Goal: Task Accomplishment & Management: Use online tool/utility

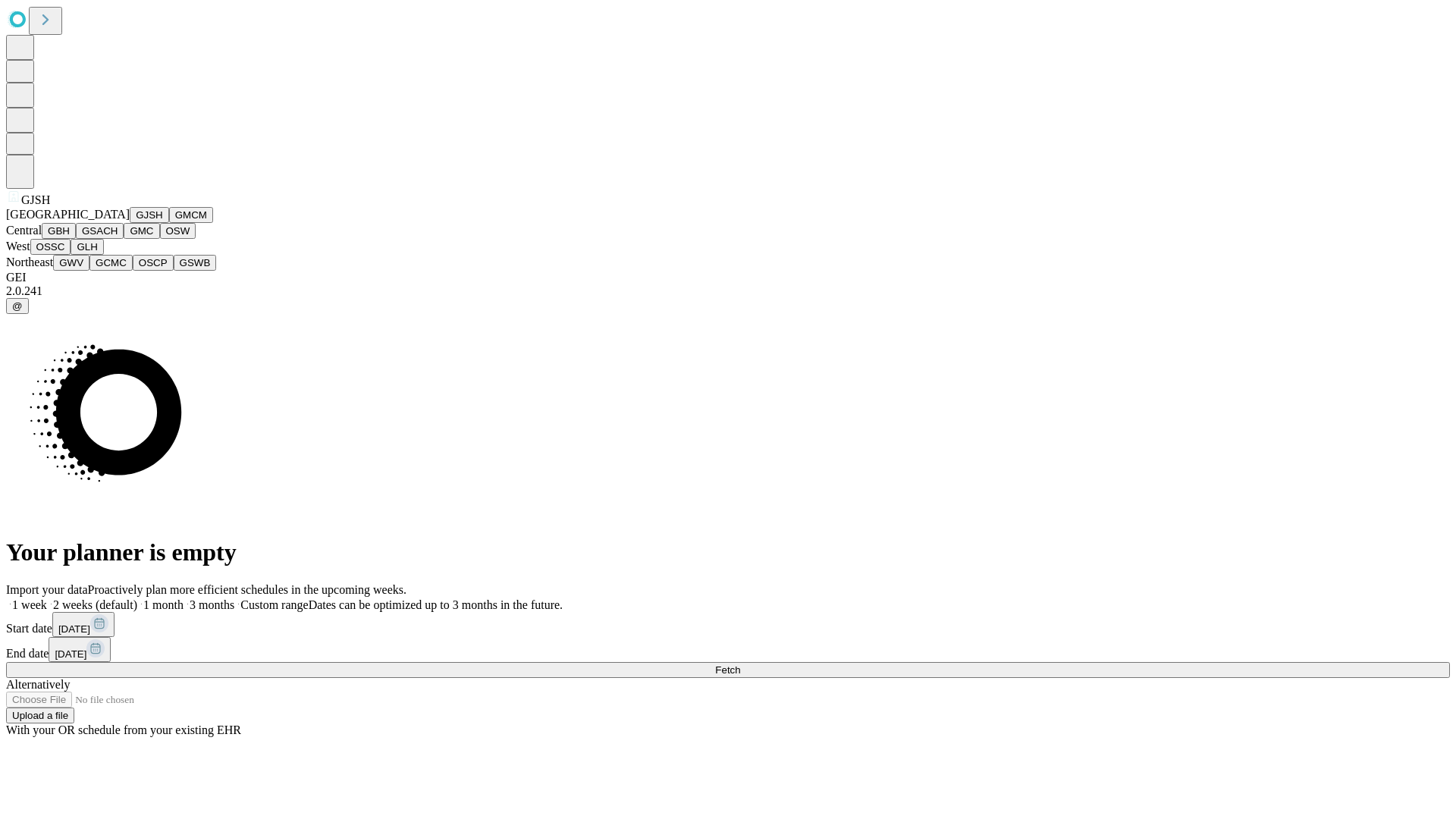
click at [130, 223] on button "GJSH" at bounding box center [149, 214] width 40 height 16
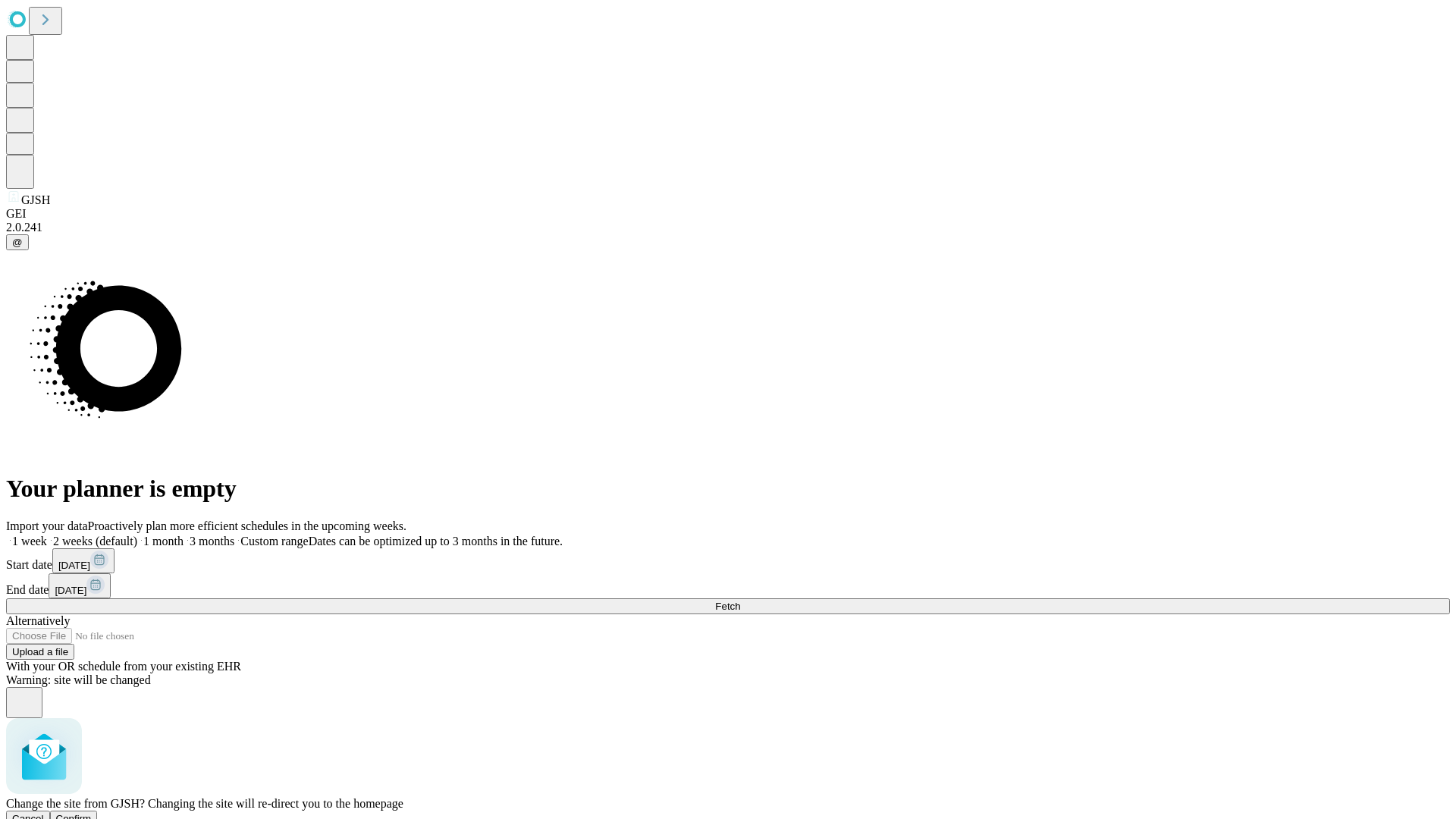
click at [91, 813] on span "Confirm" at bounding box center [74, 818] width 36 height 11
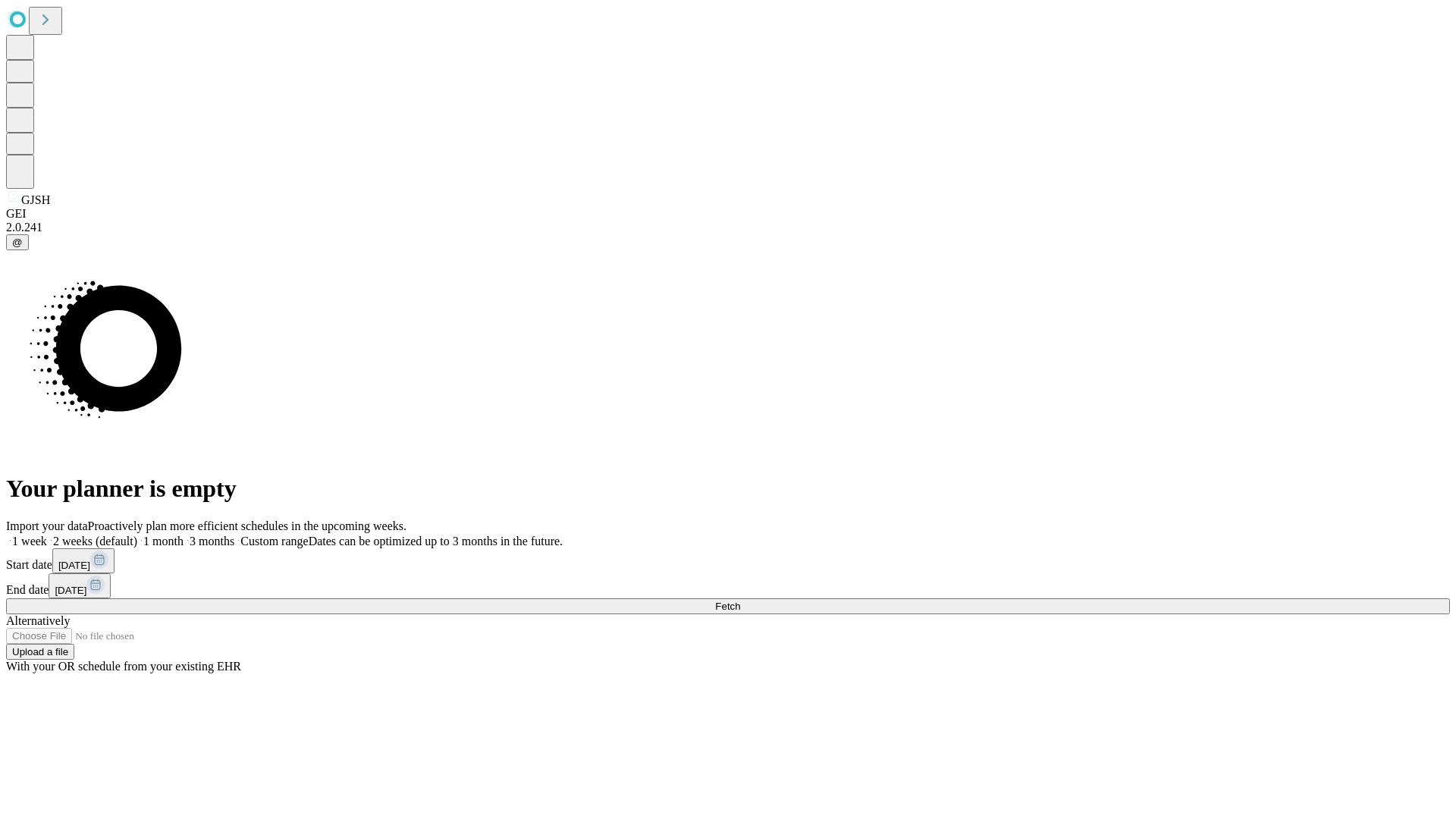
click at [137, 535] on label "2 weeks (default)" at bounding box center [92, 541] width 90 height 13
click at [740, 600] on span "Fetch" at bounding box center [727, 606] width 25 height 11
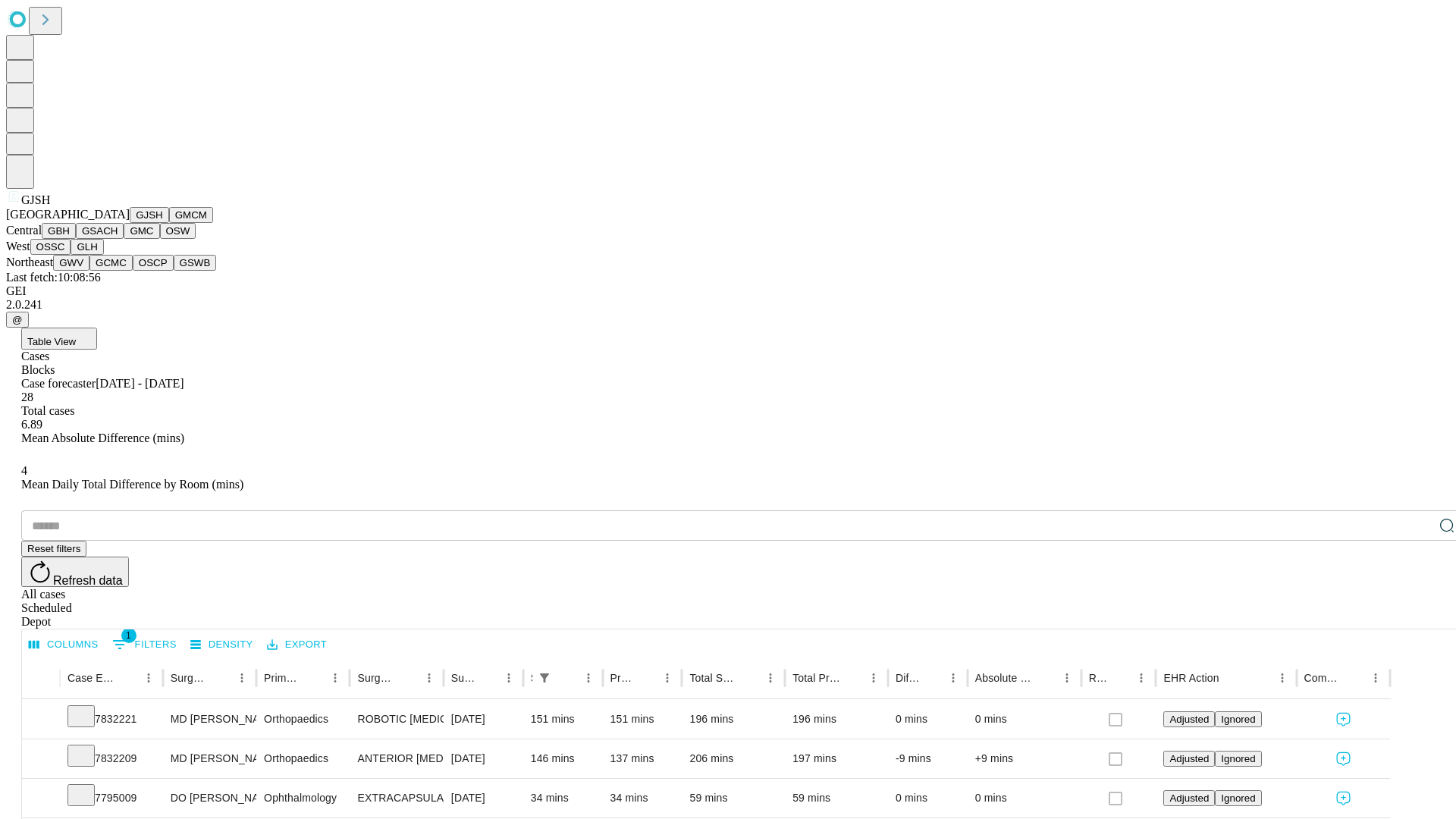
click at [169, 223] on button "GMCM" at bounding box center [191, 214] width 44 height 16
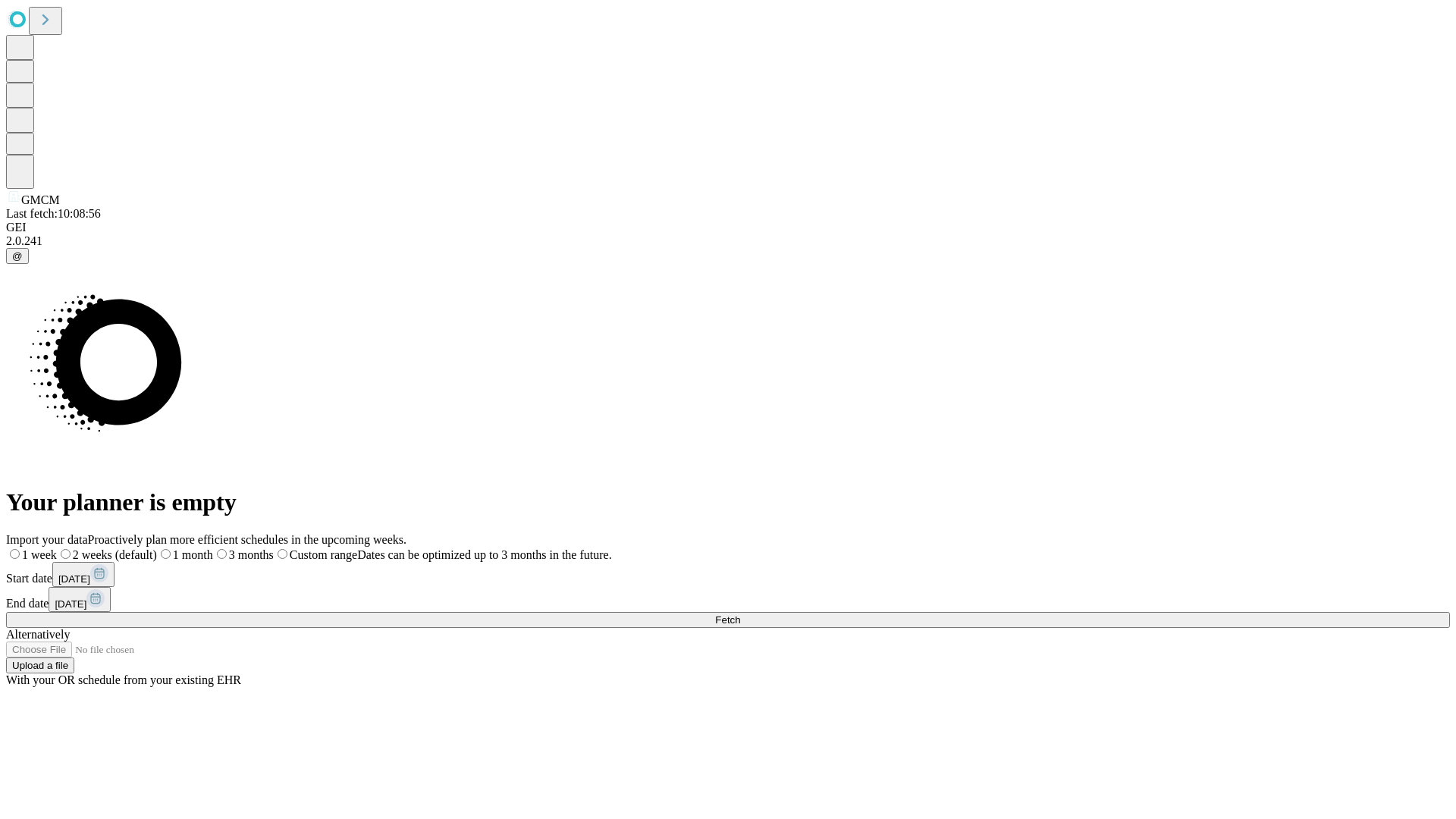
click at [157, 548] on label "2 weeks (default)" at bounding box center [107, 554] width 101 height 13
click at [740, 614] on span "Fetch" at bounding box center [727, 620] width 25 height 11
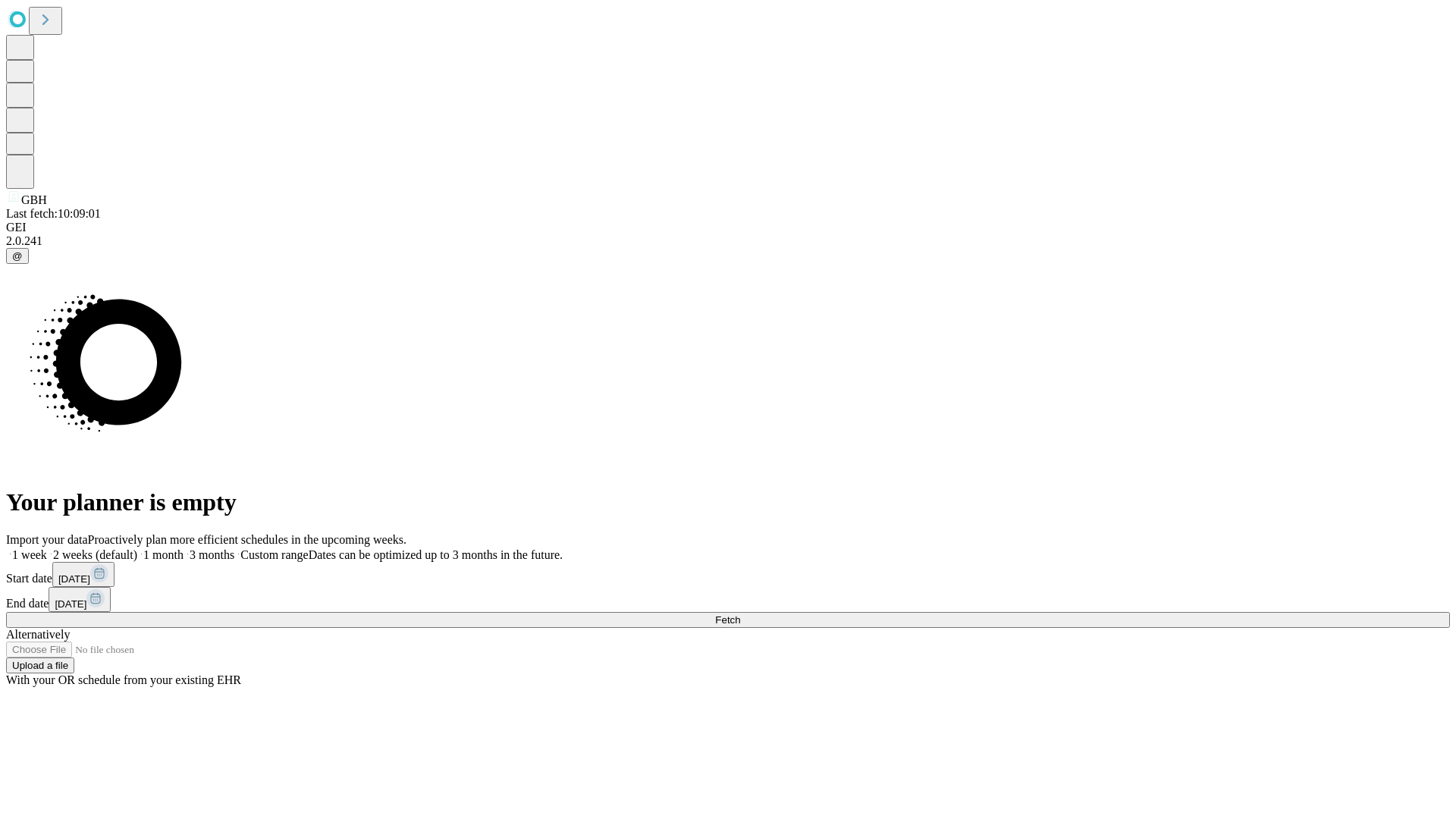
click at [137, 548] on label "2 weeks (default)" at bounding box center [92, 554] width 90 height 13
click at [740, 614] on span "Fetch" at bounding box center [727, 620] width 25 height 11
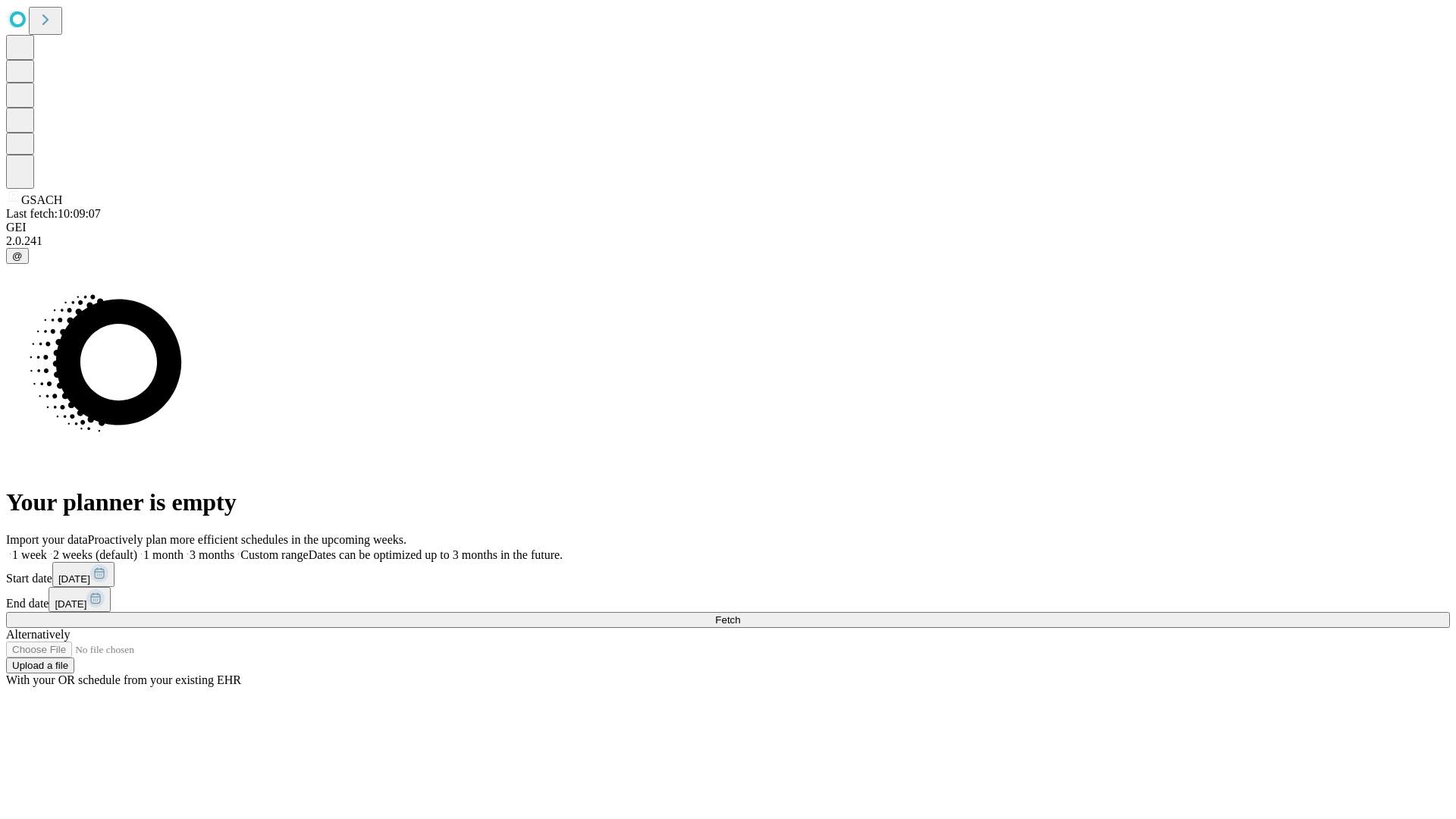
click at [137, 548] on label "2 weeks (default)" at bounding box center [92, 554] width 90 height 13
click at [740, 614] on span "Fetch" at bounding box center [727, 620] width 25 height 11
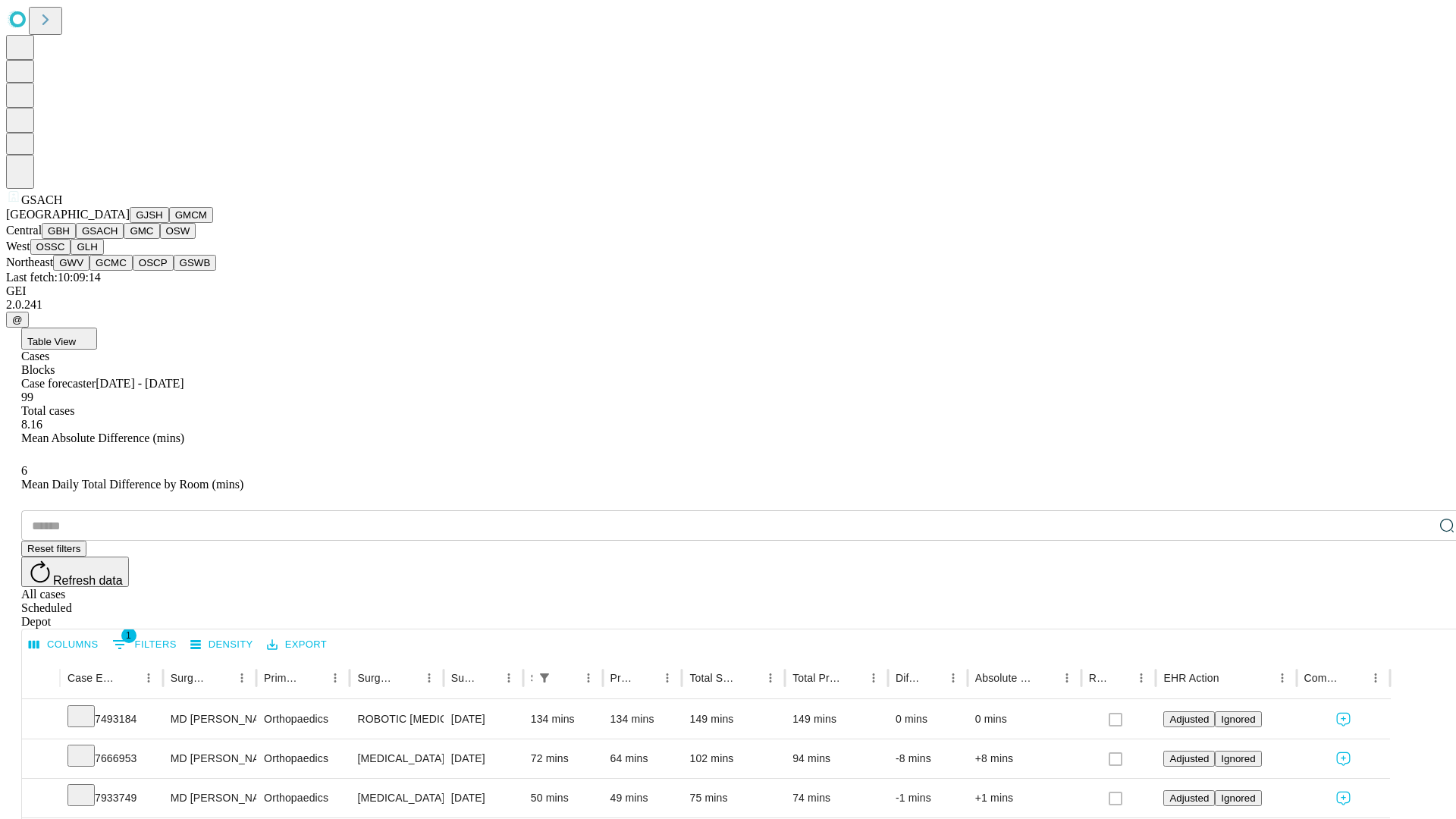
click at [124, 239] on button "GMC" at bounding box center [141, 231] width 36 height 16
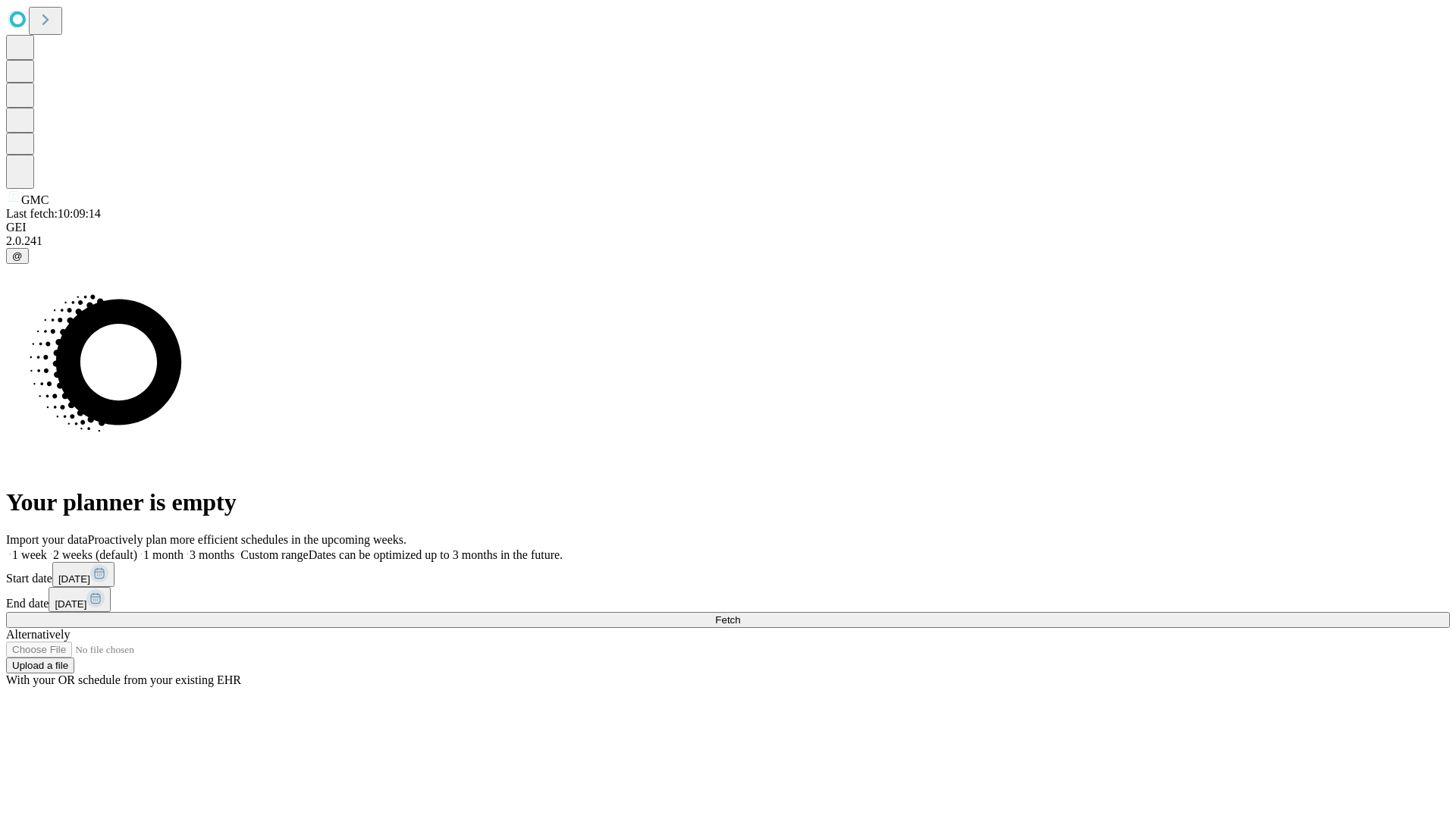
click at [137, 548] on label "2 weeks (default)" at bounding box center [92, 554] width 90 height 13
click at [740, 614] on span "Fetch" at bounding box center [727, 620] width 25 height 11
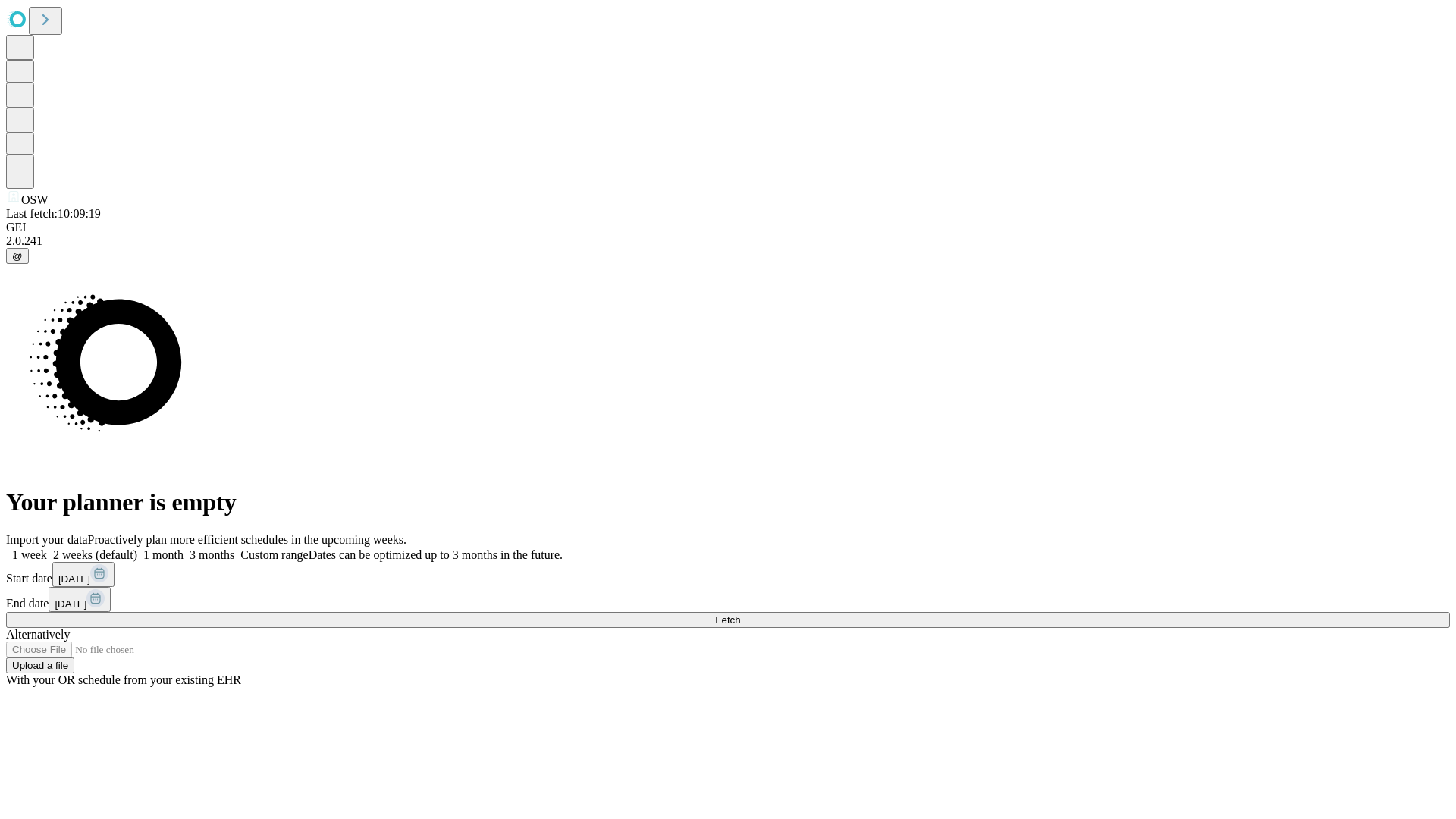
click at [740, 614] on span "Fetch" at bounding box center [727, 620] width 25 height 11
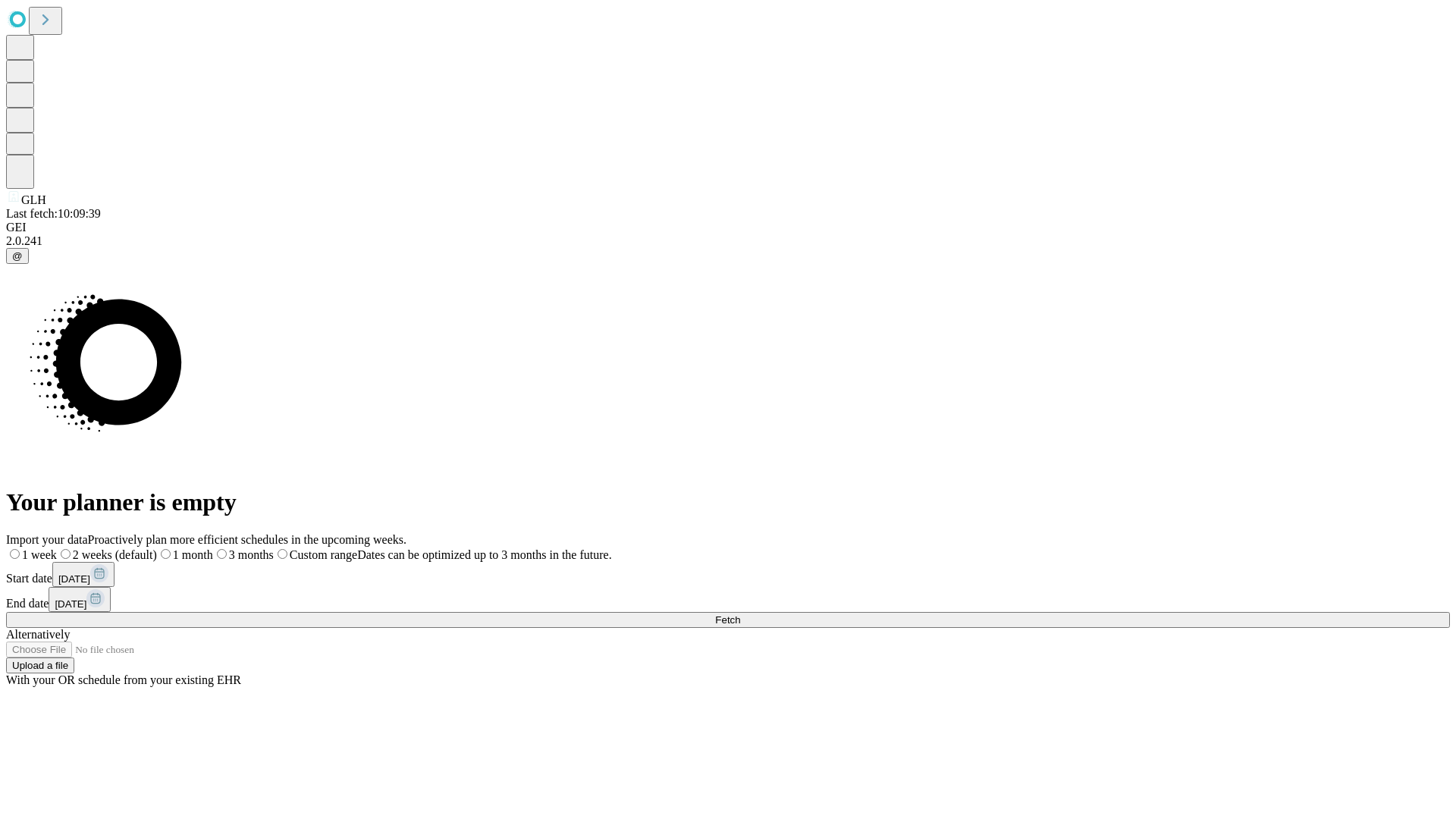
click at [157, 548] on label "2 weeks (default)" at bounding box center [107, 554] width 101 height 13
click at [740, 614] on span "Fetch" at bounding box center [727, 620] width 25 height 11
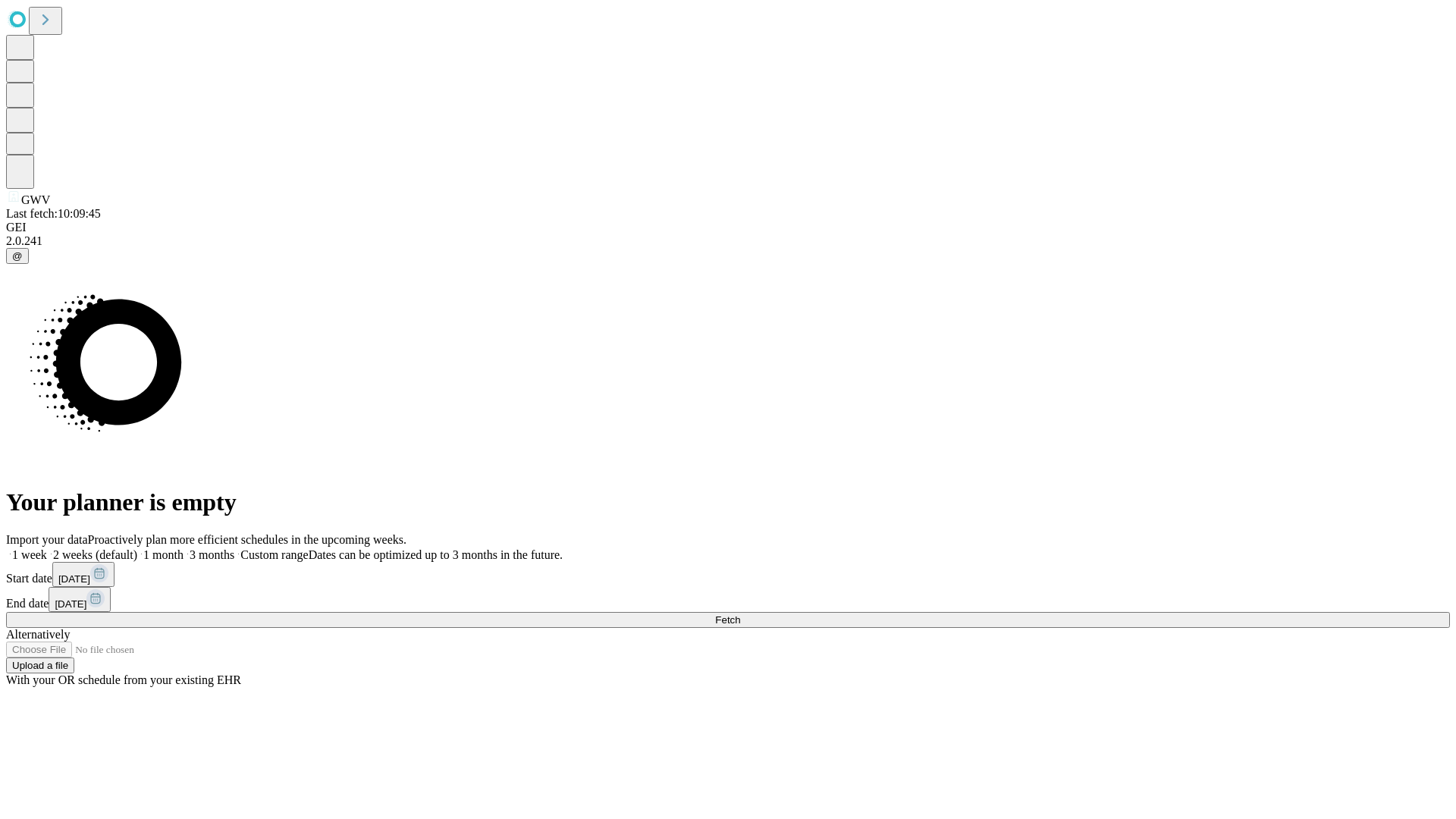
click at [137, 548] on label "2 weeks (default)" at bounding box center [92, 554] width 90 height 13
click at [740, 614] on span "Fetch" at bounding box center [727, 620] width 25 height 11
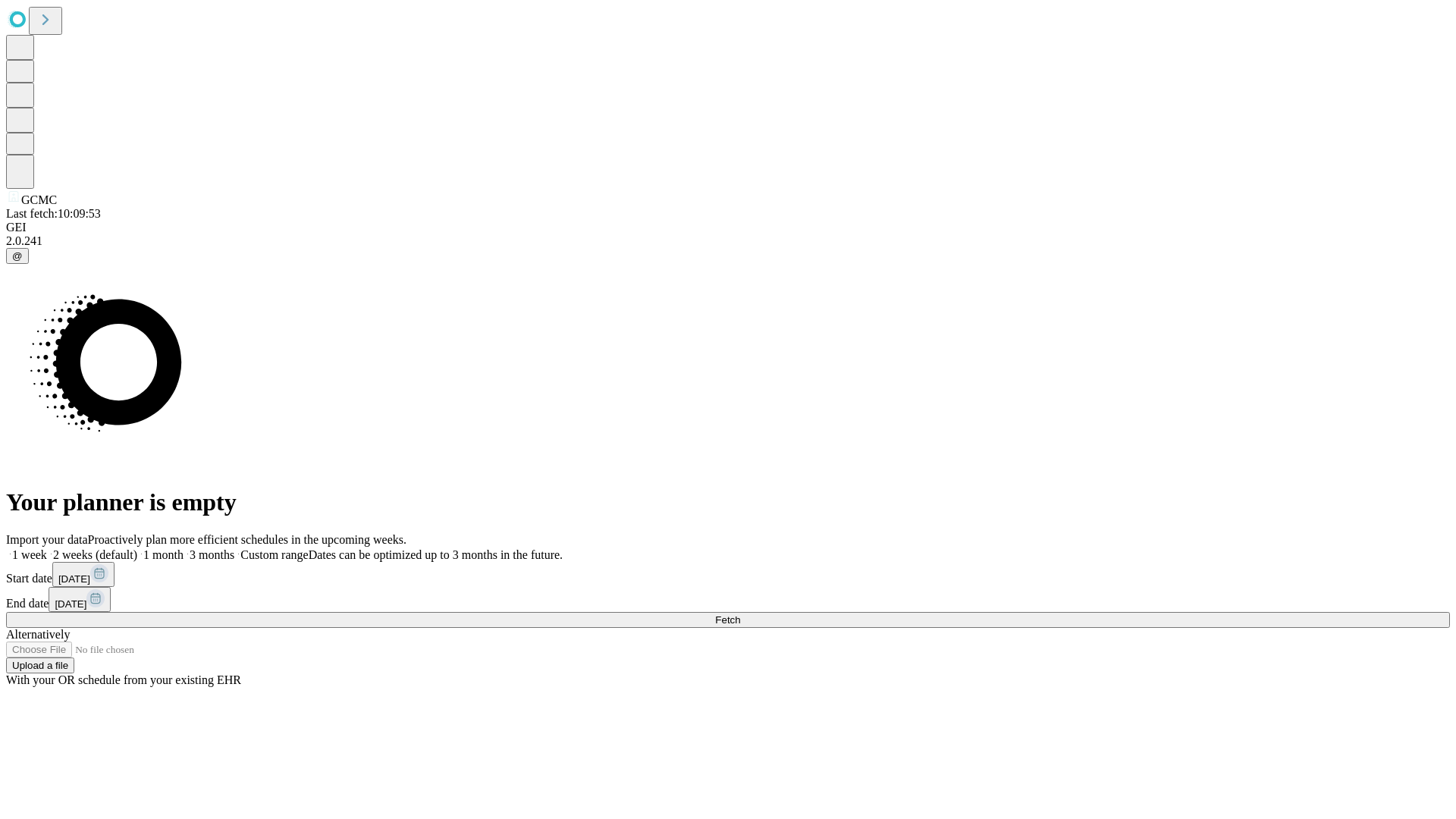
click at [740, 614] on span "Fetch" at bounding box center [727, 620] width 25 height 11
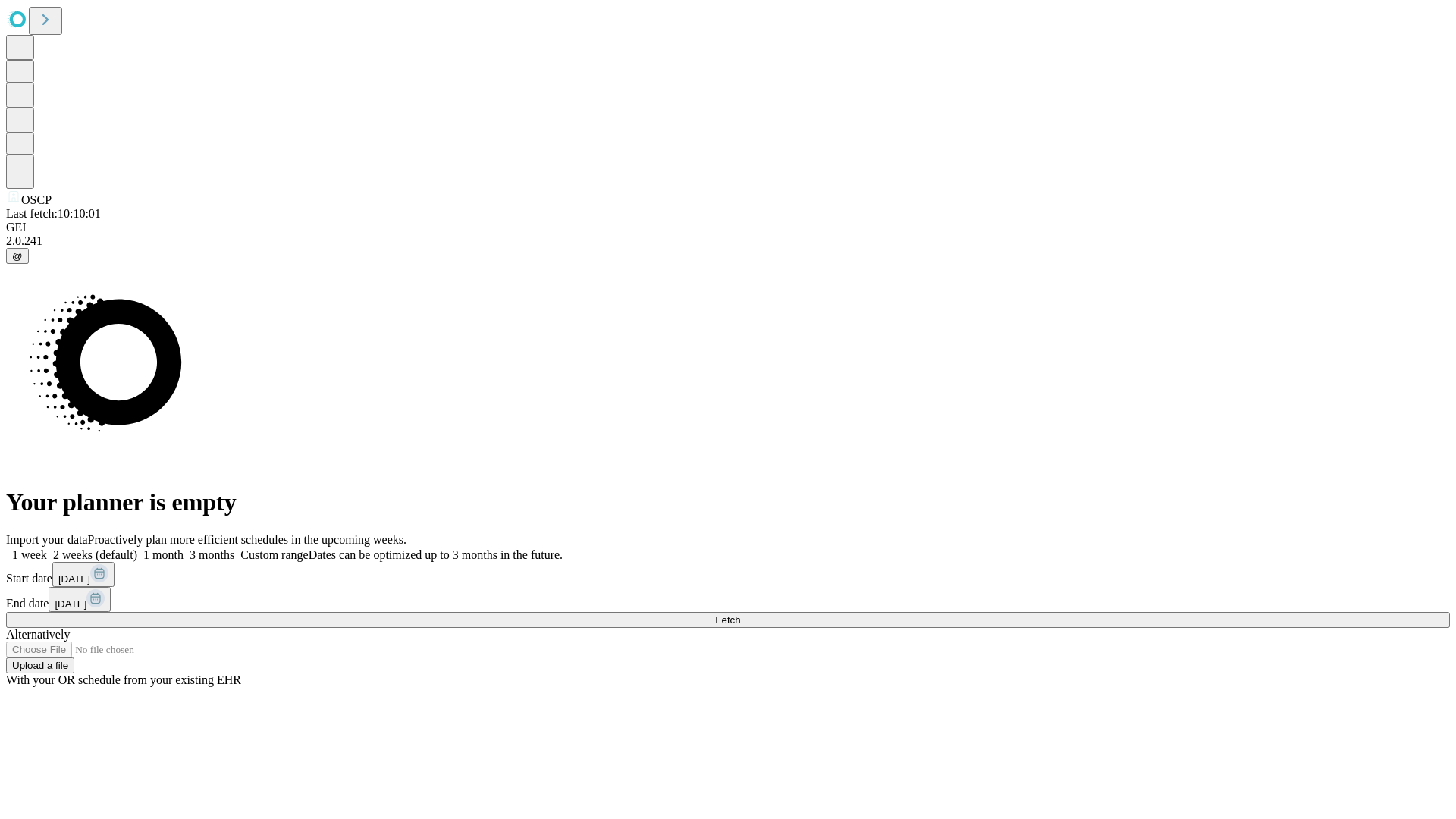
click at [137, 548] on label "2 weeks (default)" at bounding box center [92, 554] width 90 height 13
click at [740, 614] on span "Fetch" at bounding box center [727, 620] width 25 height 11
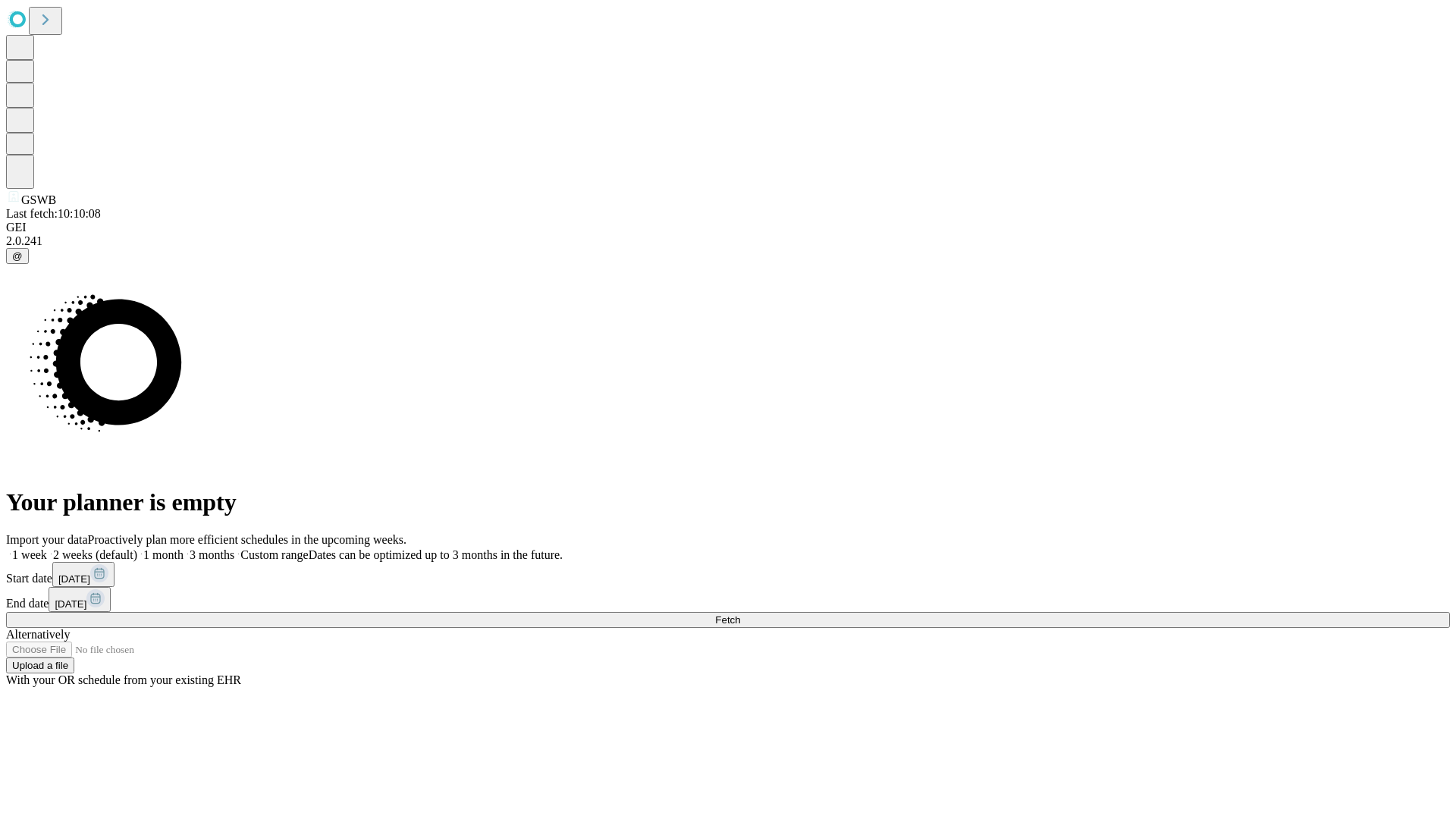
click at [740, 614] on span "Fetch" at bounding box center [727, 620] width 25 height 11
